Goal: Use online tool/utility: Utilize a website feature to perform a specific function

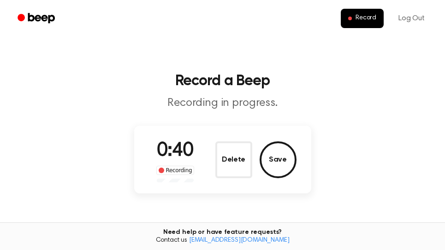
drag, startPoint x: 291, startPoint y: 163, endPoint x: 370, endPoint y: 159, distance: 79.5
click at [293, 162] on button "Save" at bounding box center [278, 160] width 37 height 37
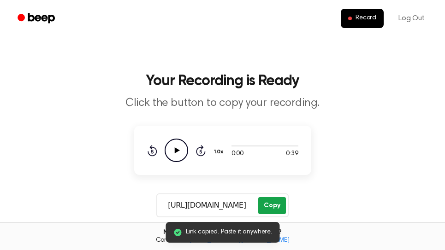
click at [271, 205] on button "Copy" at bounding box center [271, 205] width 27 height 17
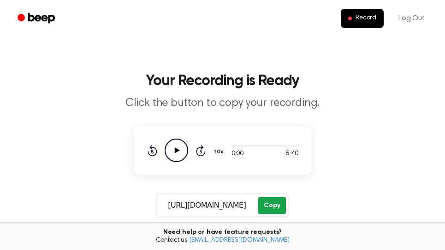
click at [280, 205] on button "Copy" at bounding box center [271, 205] width 27 height 17
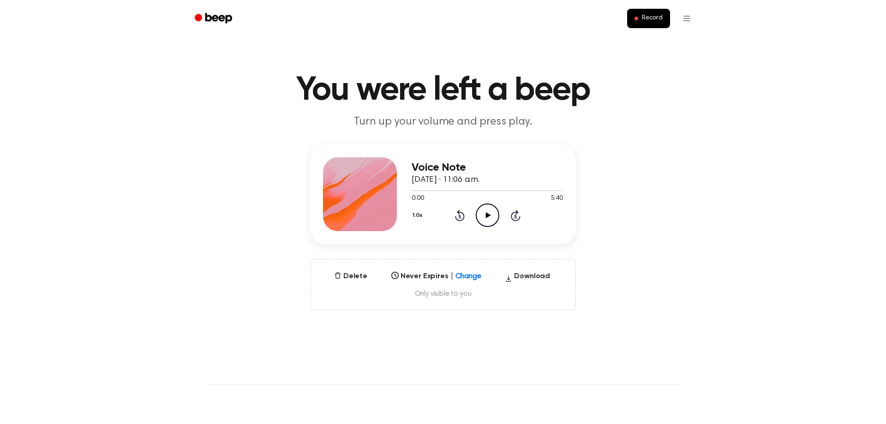
drag, startPoint x: 484, startPoint y: 216, endPoint x: 528, endPoint y: 191, distance: 50.4
click at [486, 215] on icon "Play Audio" at bounding box center [488, 215] width 24 height 24
click at [552, 190] on div at bounding box center [486, 190] width 151 height 1
click at [513, 216] on icon "Skip 5 seconds" at bounding box center [515, 215] width 10 height 12
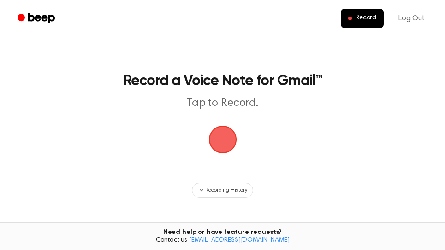
click at [211, 129] on span "button" at bounding box center [223, 140] width 26 height 26
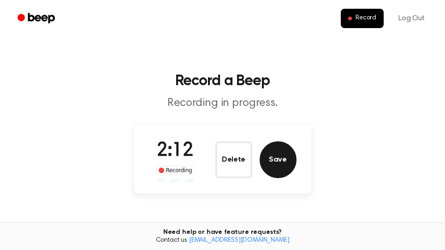
click at [280, 155] on button "Save" at bounding box center [278, 160] width 37 height 37
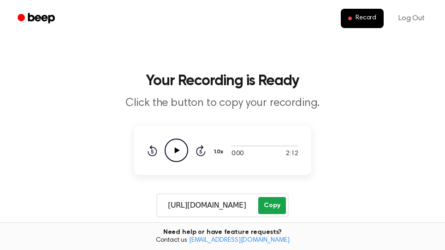
click at [272, 204] on button "Copy" at bounding box center [271, 205] width 27 height 17
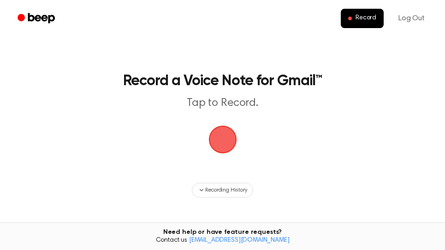
click at [222, 141] on span "button" at bounding box center [223, 140] width 28 height 28
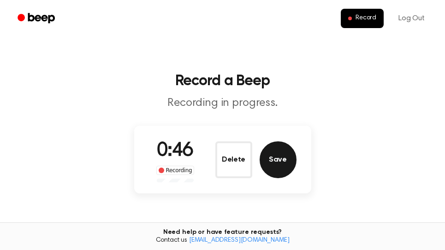
click at [281, 163] on button "Save" at bounding box center [278, 160] width 37 height 37
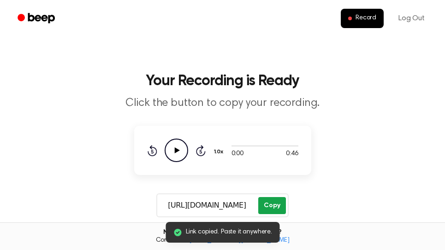
click at [274, 206] on button "Copy" at bounding box center [271, 205] width 27 height 17
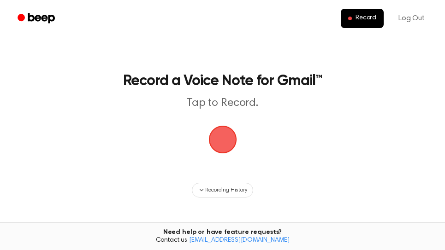
drag, startPoint x: 225, startPoint y: 140, endPoint x: 303, endPoint y: 12, distance: 150.1
click at [225, 140] on span "button" at bounding box center [223, 140] width 28 height 28
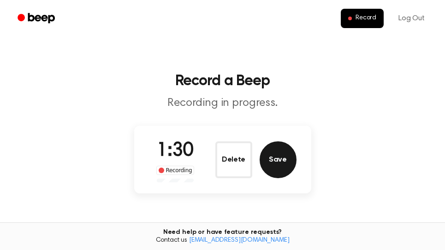
click at [285, 159] on button "Save" at bounding box center [278, 160] width 37 height 37
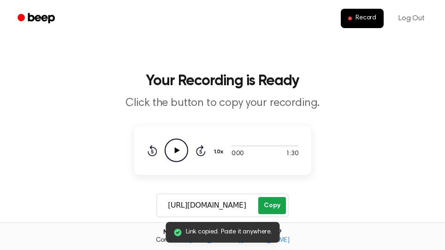
click at [278, 207] on button "Copy" at bounding box center [271, 205] width 27 height 17
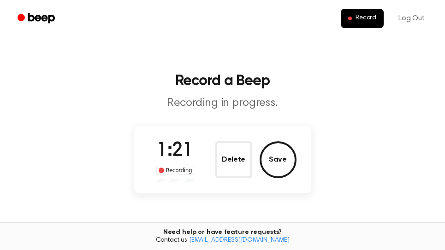
click at [285, 161] on button "Save" at bounding box center [278, 160] width 37 height 37
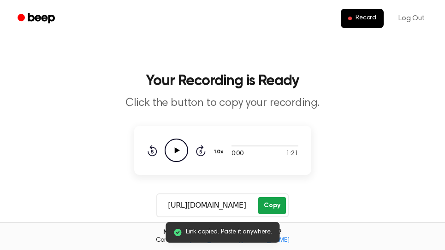
click at [273, 206] on button "Copy" at bounding box center [271, 205] width 27 height 17
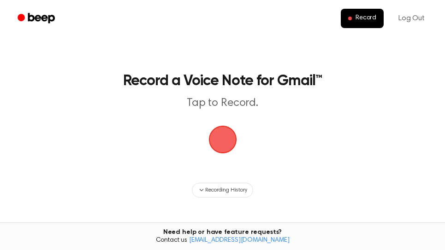
click at [218, 136] on span "button" at bounding box center [223, 140] width 26 height 26
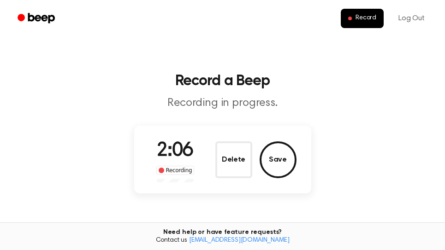
click at [278, 154] on button "Save" at bounding box center [278, 160] width 37 height 37
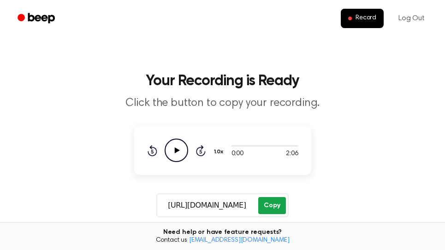
click at [279, 205] on button "Copy" at bounding box center [271, 205] width 27 height 17
